Goal: Task Accomplishment & Management: Manage account settings

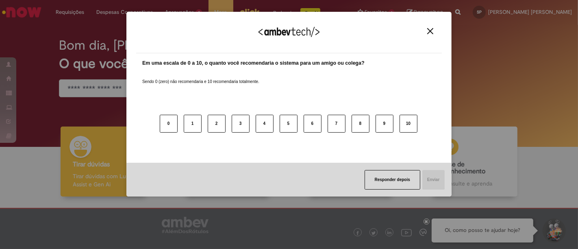
click at [431, 30] on img "Close" at bounding box center [430, 31] width 6 height 6
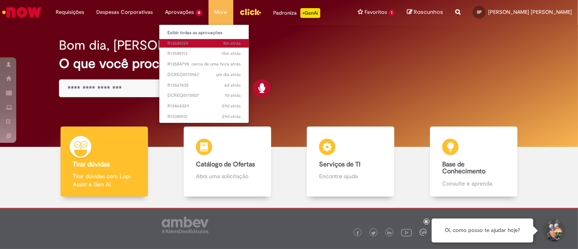
click at [197, 46] on span "8m atrás 8 minutos atrás R13585159" at bounding box center [204, 43] width 73 height 7
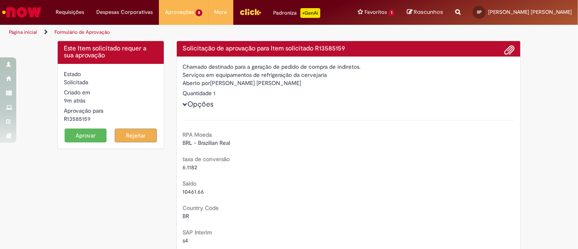
click at [91, 135] on button "Aprovar" at bounding box center [86, 135] width 42 height 14
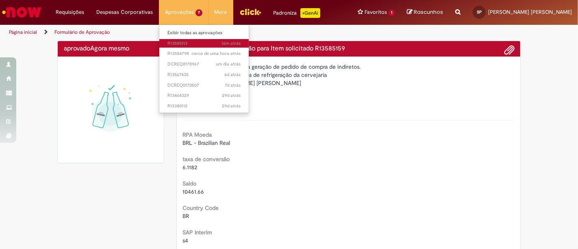
click at [192, 42] on span "16m atrás 16 minutos atrás R13585113" at bounding box center [204, 43] width 73 height 7
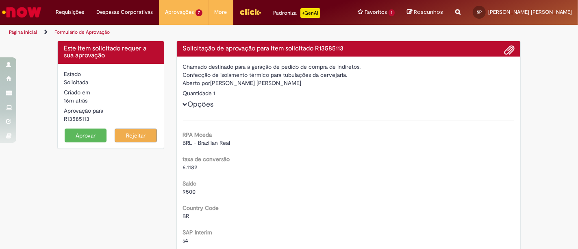
click at [84, 137] on button "Aprovar" at bounding box center [86, 135] width 42 height 14
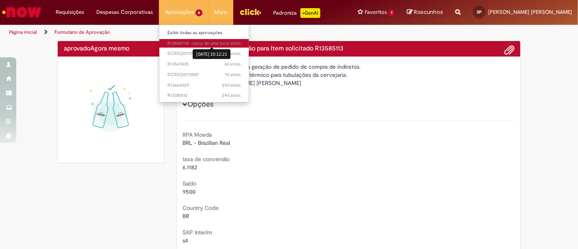
click at [202, 46] on sn-time-ago "cerca de [PERSON_NAME] atrás cerca de [PERSON_NAME] atrás [DATE] 10:12:21" at bounding box center [216, 43] width 49 height 6
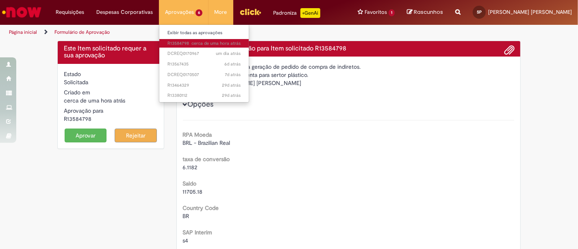
click at [95, 137] on button "Aprovar" at bounding box center [86, 135] width 42 height 14
